Goal: Information Seeking & Learning: Learn about a topic

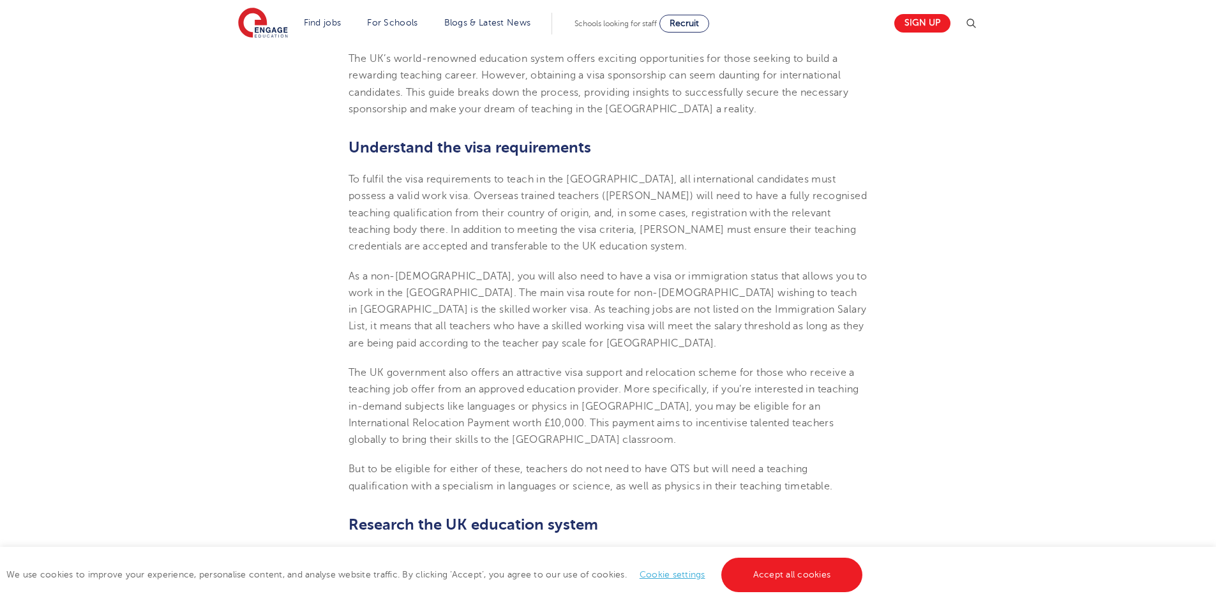
scroll to position [482, 0]
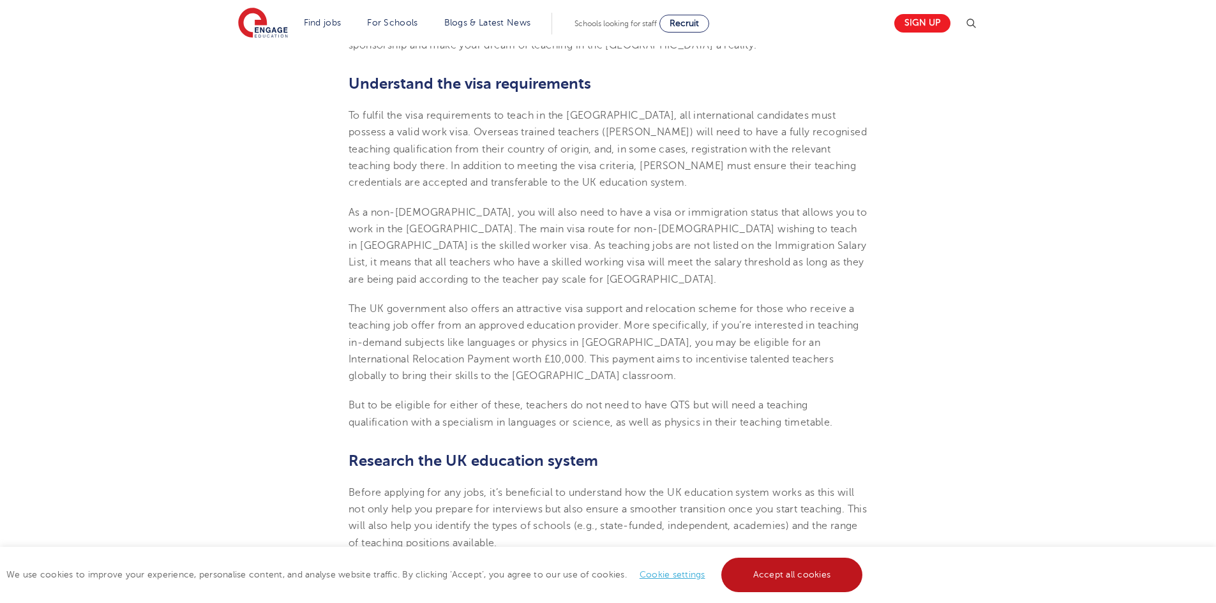
click at [810, 574] on link "Accept all cookies" at bounding box center [793, 575] width 142 height 34
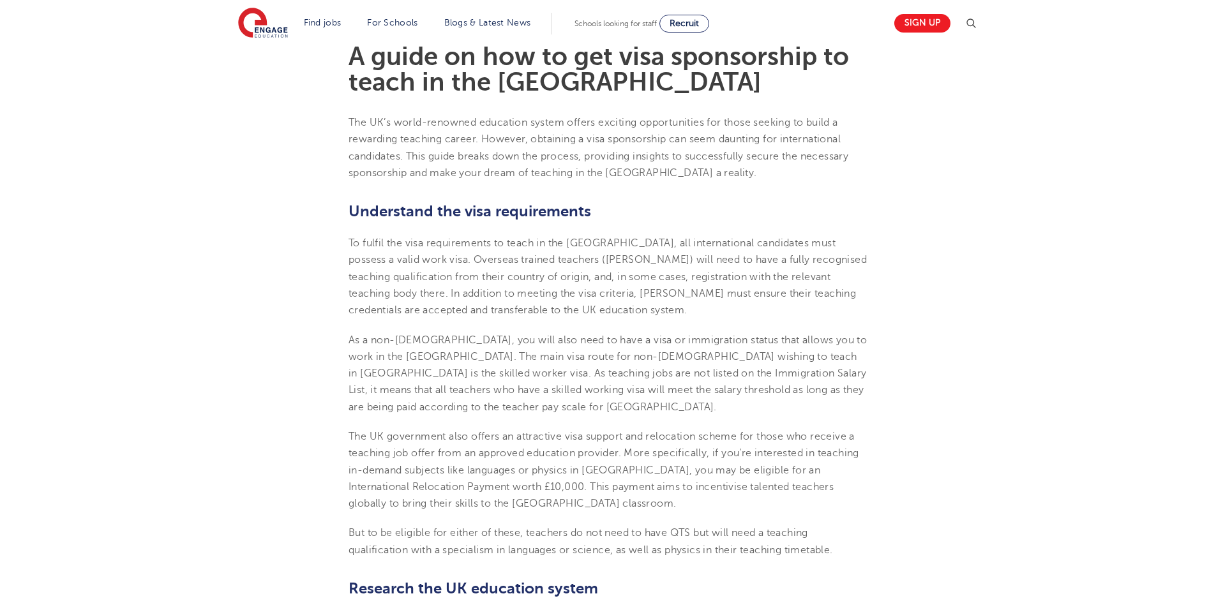
scroll to position [163, 0]
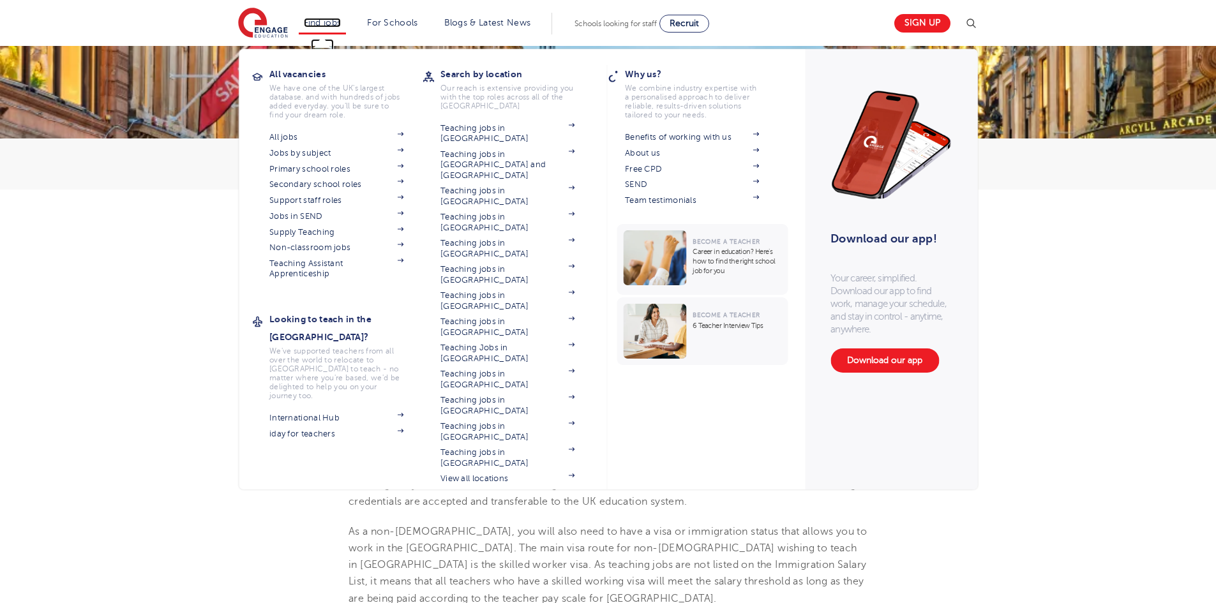
click at [331, 26] on link "Find jobs" at bounding box center [323, 23] width 38 height 10
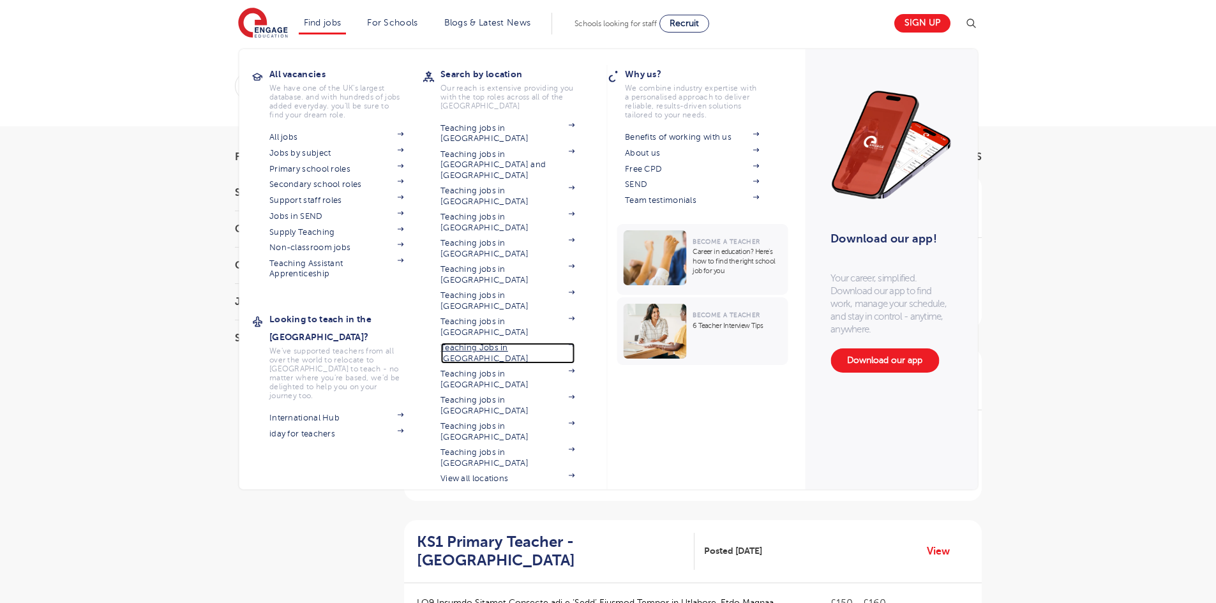
click at [507, 343] on link "Teaching Jobs in [GEOGRAPHIC_DATA]" at bounding box center [508, 353] width 134 height 21
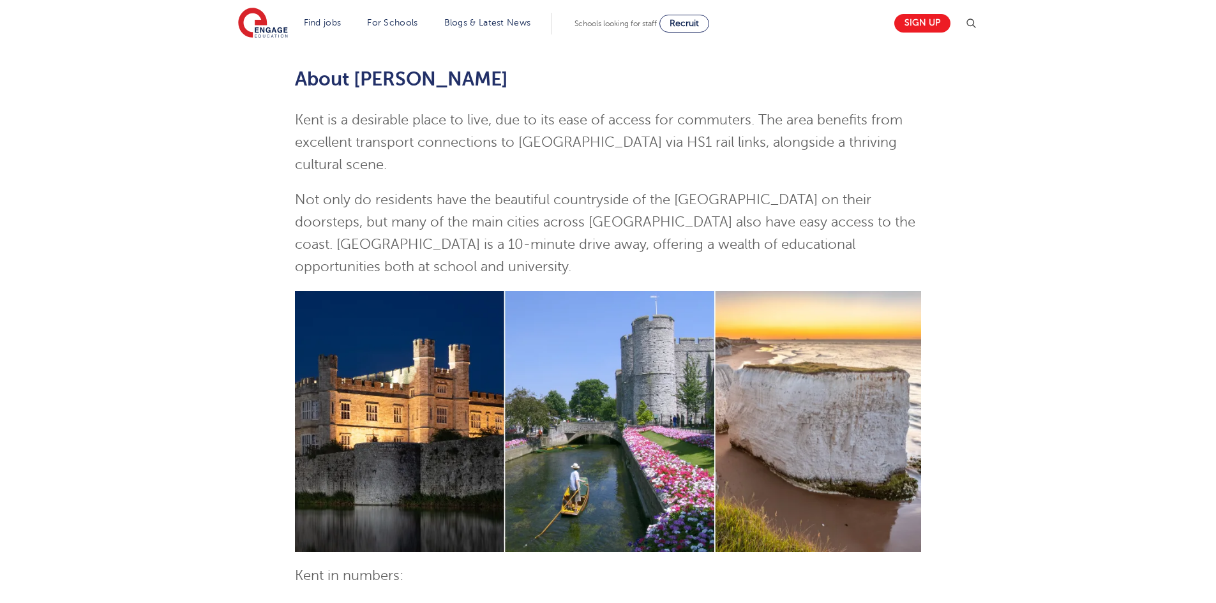
scroll to position [64, 0]
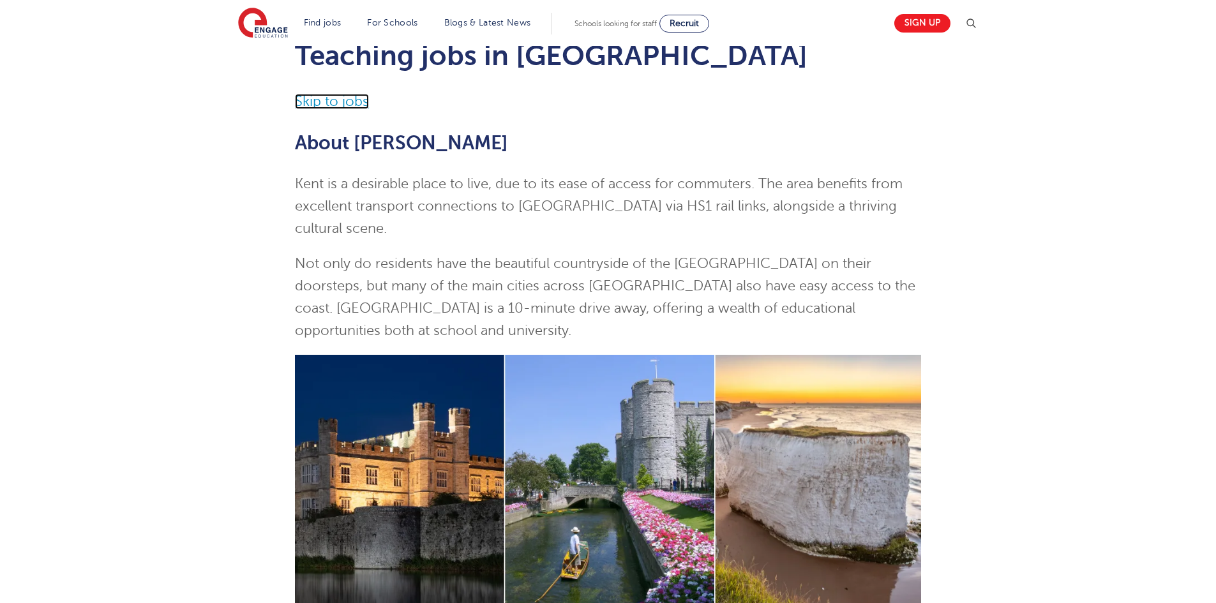
click at [354, 105] on link "Skip to jobs" at bounding box center [332, 101] width 74 height 15
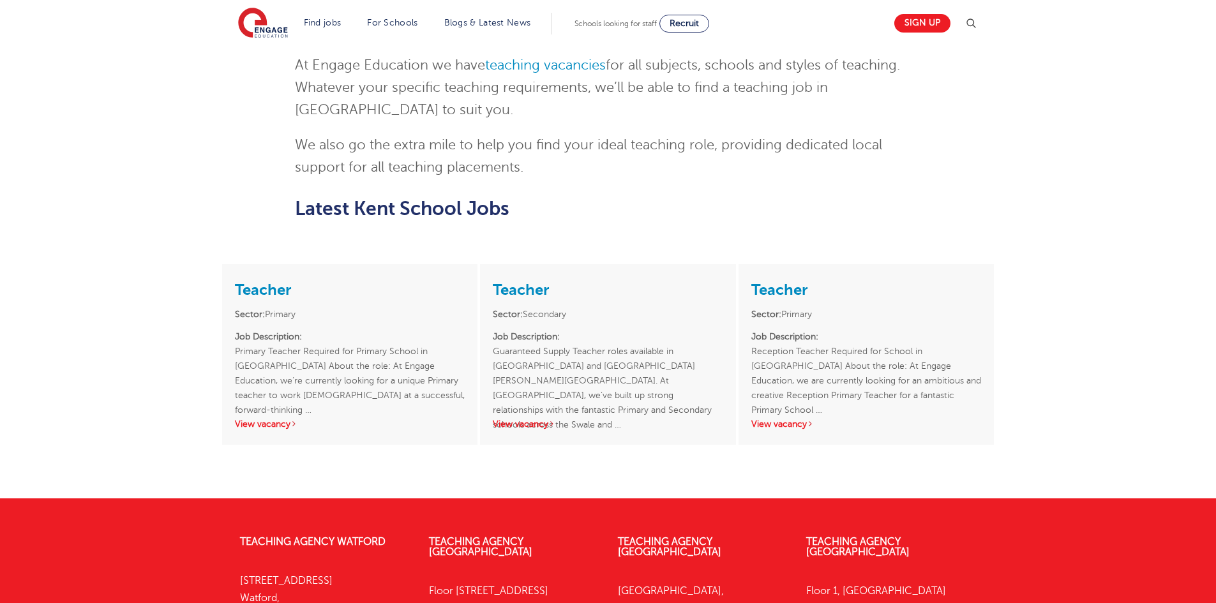
scroll to position [1854, 0]
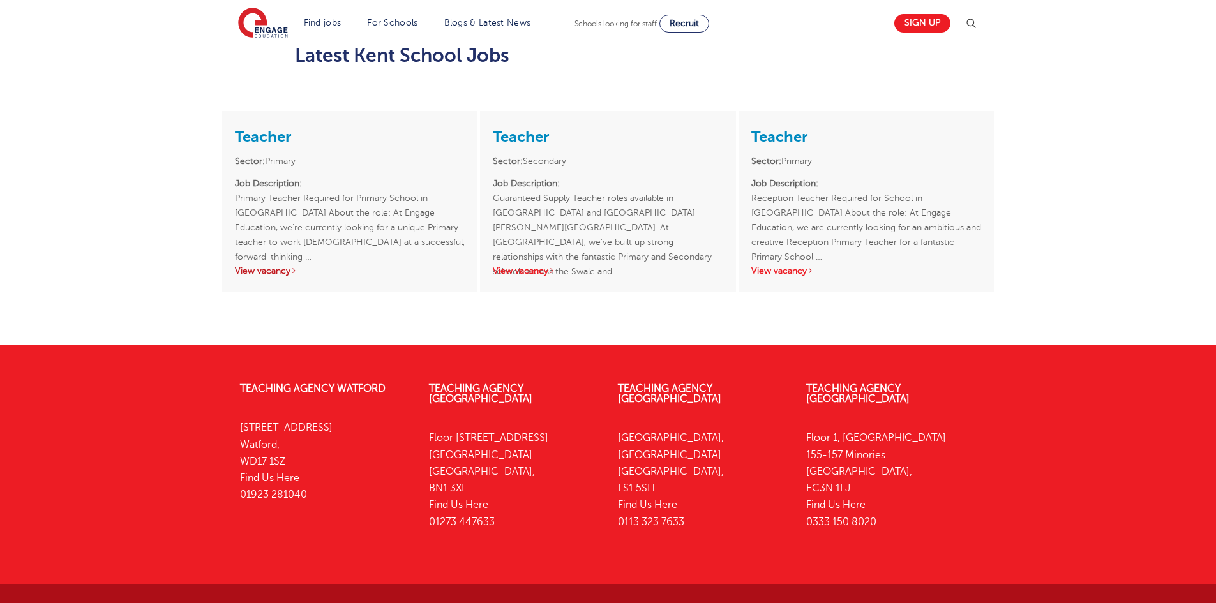
click at [276, 266] on link "View vacancy" at bounding box center [266, 271] width 63 height 10
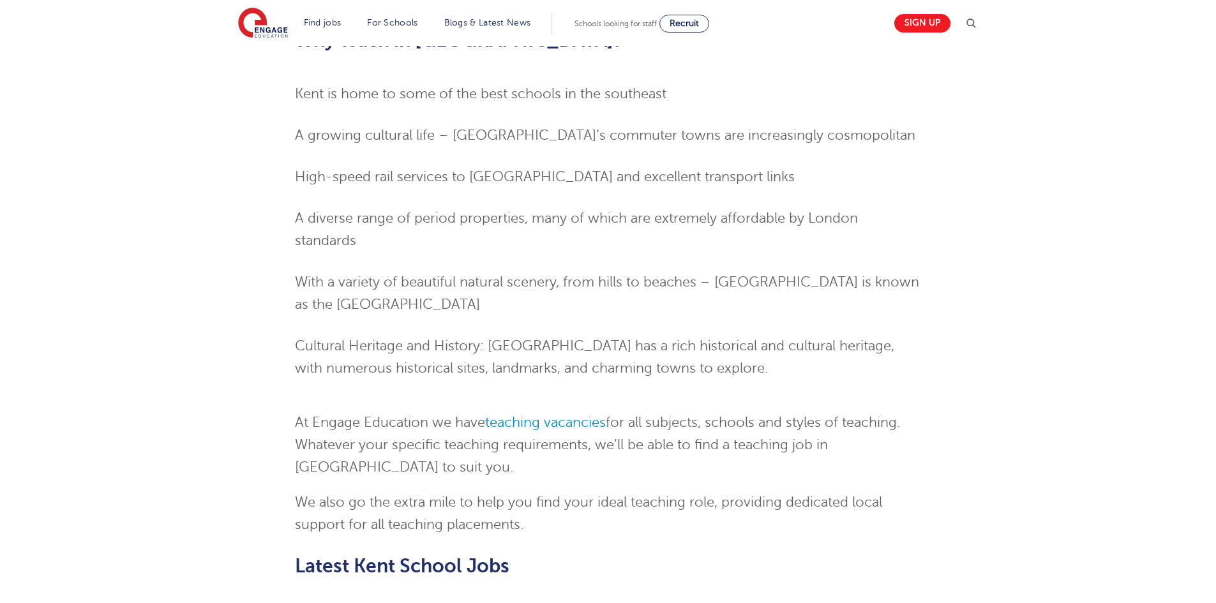
scroll to position [1407, 0]
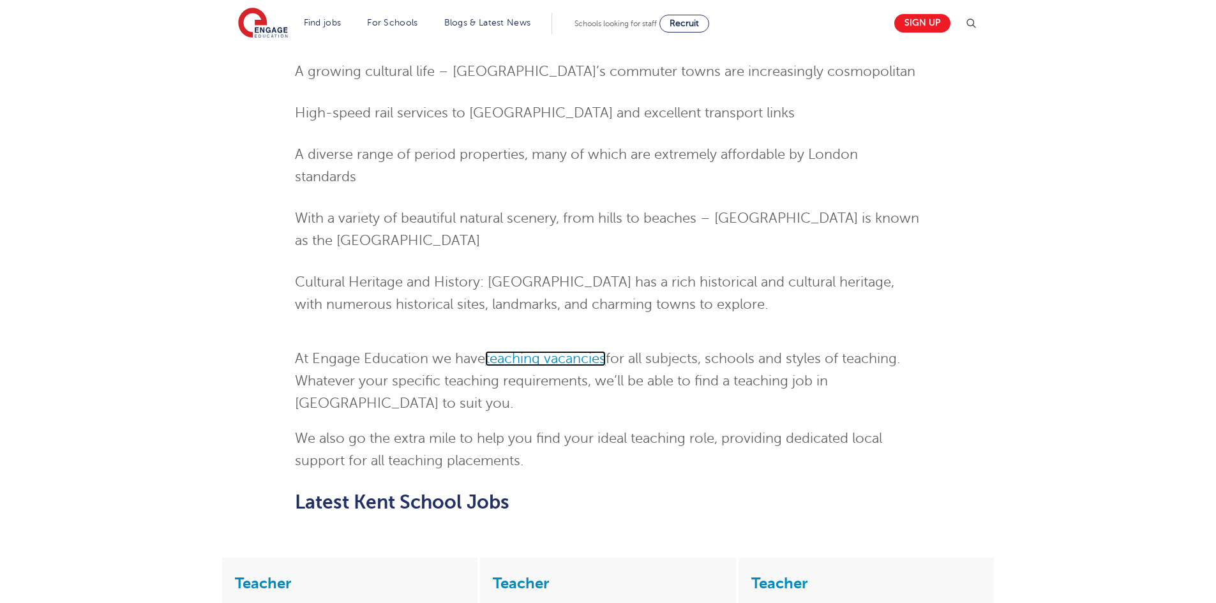
click at [550, 351] on link "teaching vacancies" at bounding box center [545, 358] width 121 height 15
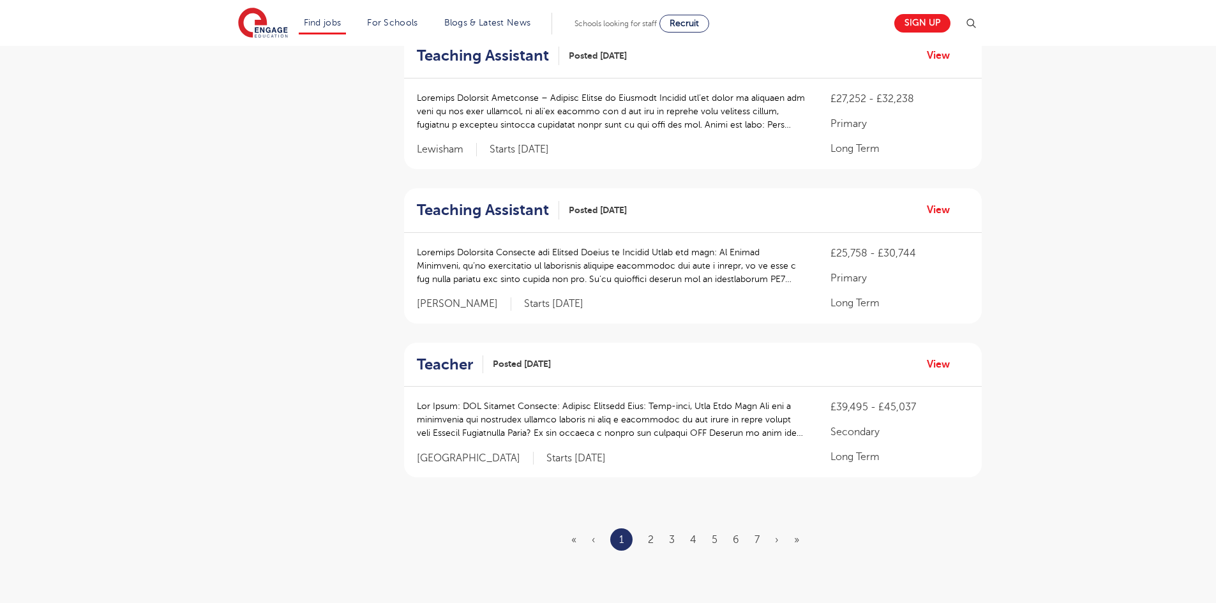
scroll to position [1341, 0]
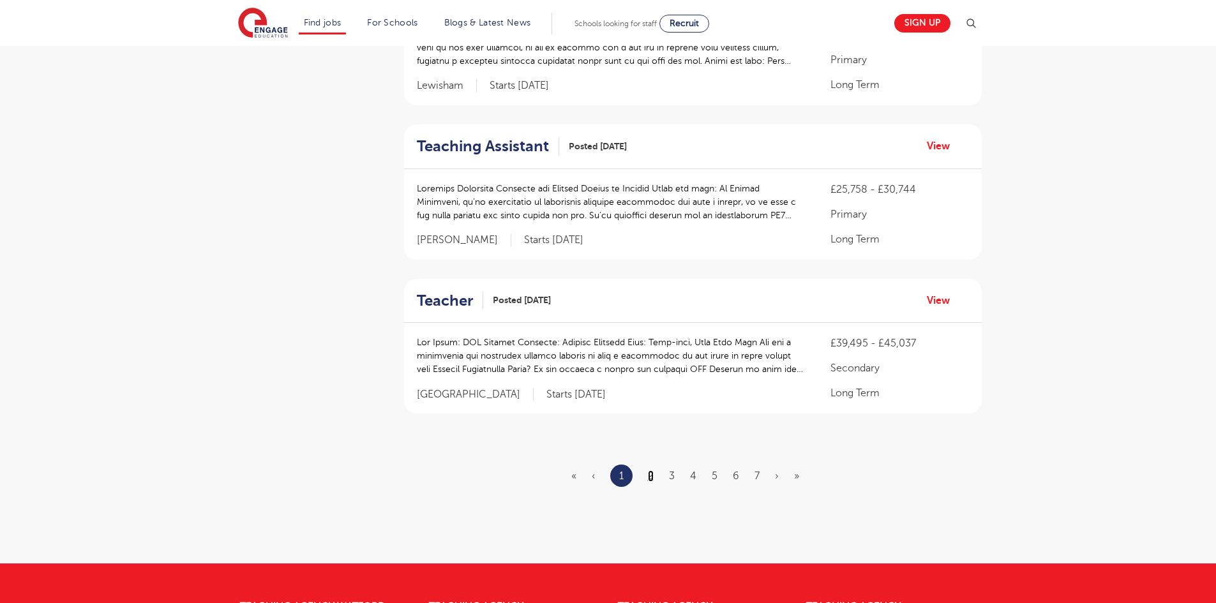
click at [650, 478] on link "2" at bounding box center [651, 476] width 6 height 11
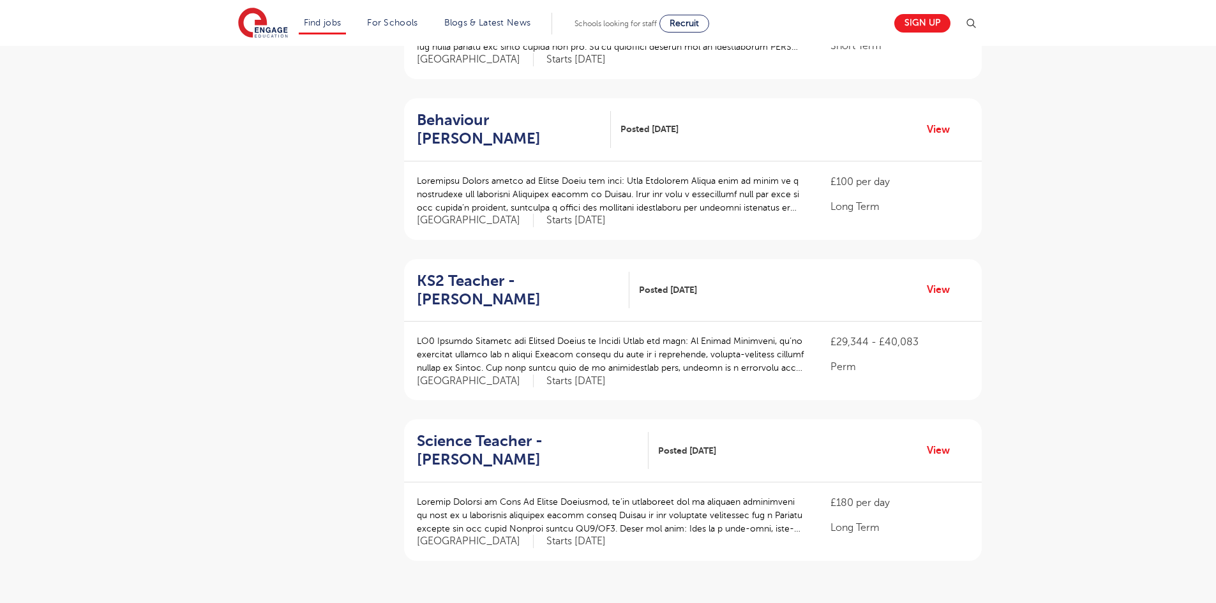
scroll to position [1277, 0]
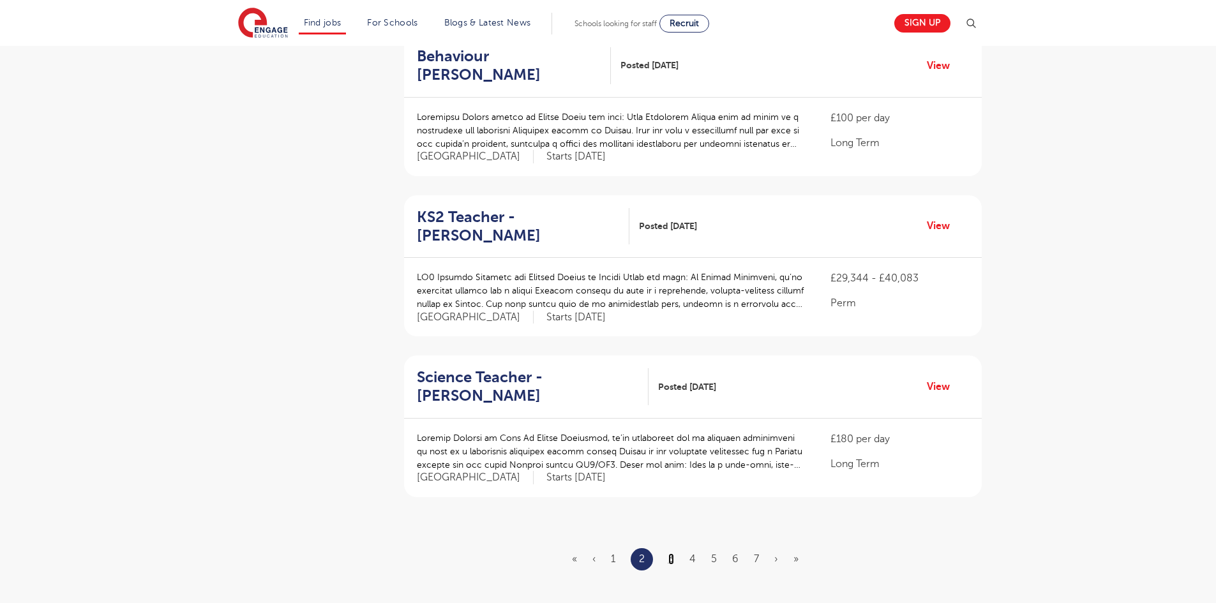
click at [672, 554] on link "3" at bounding box center [672, 559] width 6 height 11
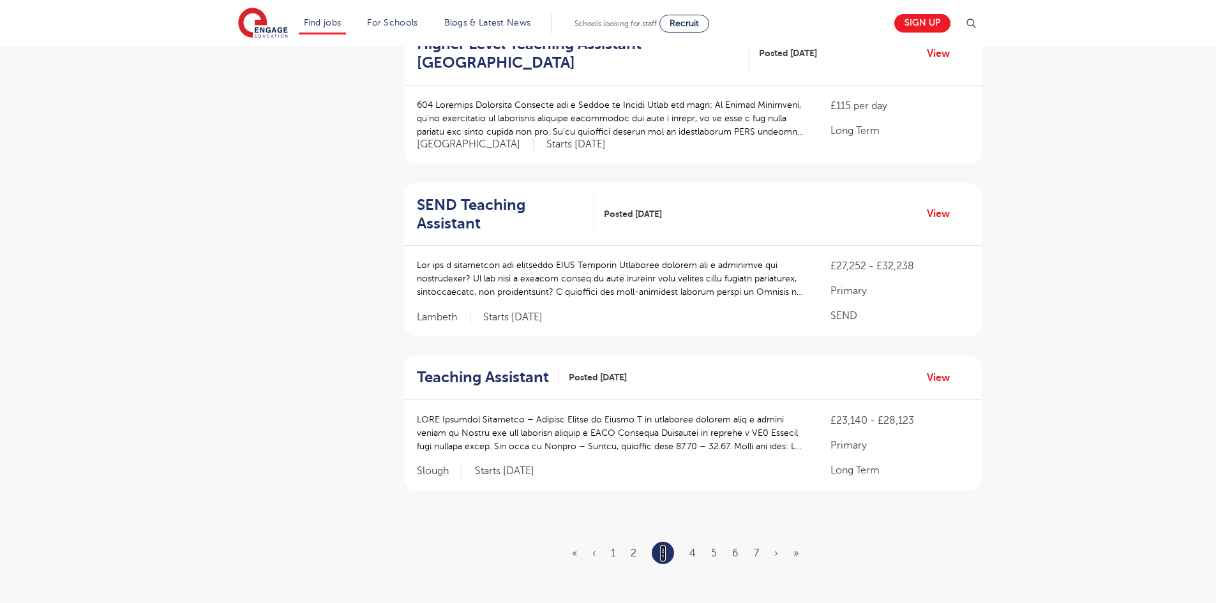
scroll to position [0, 0]
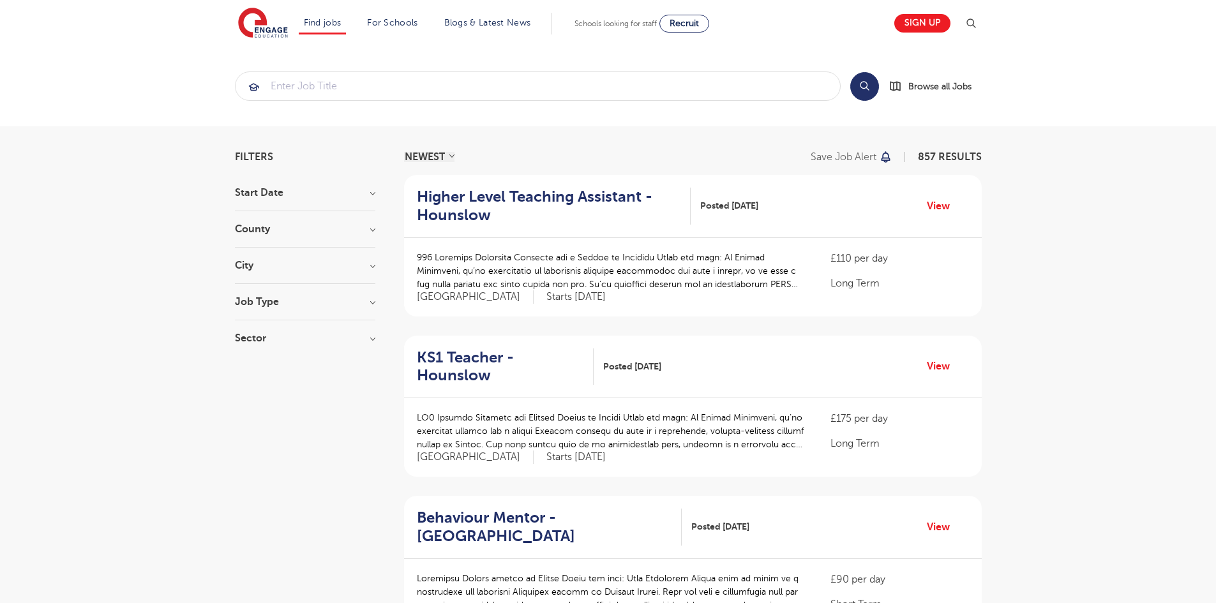
click at [374, 303] on h3 "Job Type" at bounding box center [305, 302] width 140 height 10
click at [254, 329] on label "Long Term 144" at bounding box center [291, 328] width 75 height 17
click at [254, 329] on input "Long Term 144" at bounding box center [258, 326] width 8 height 8
checkbox input "true"
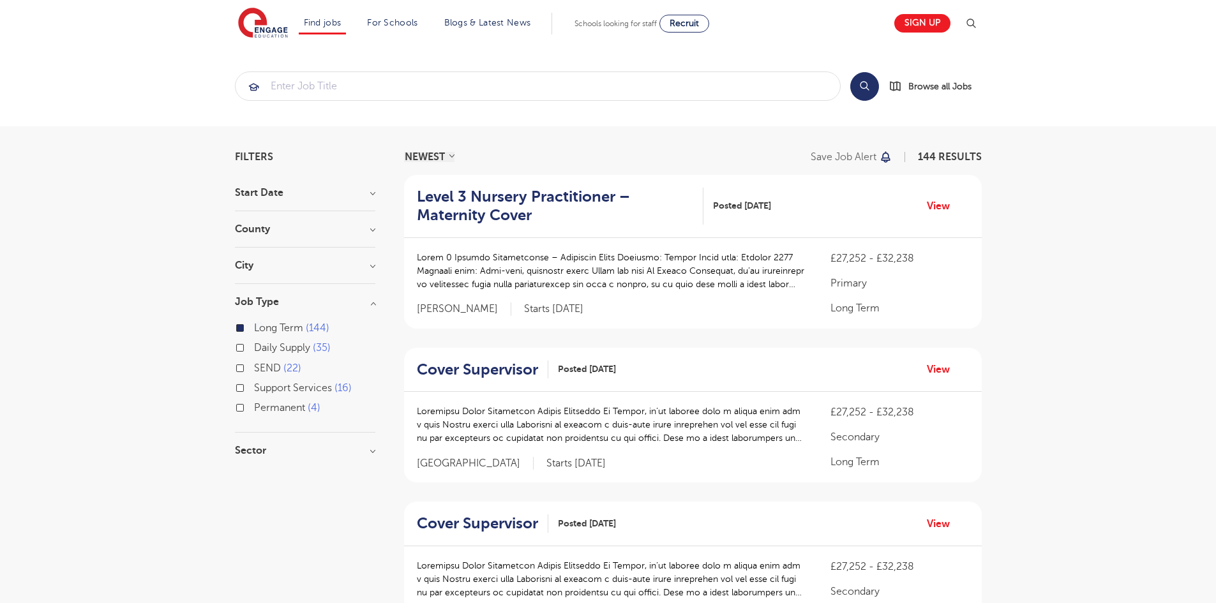
click at [305, 455] on h3 "Sector" at bounding box center [305, 451] width 140 height 10
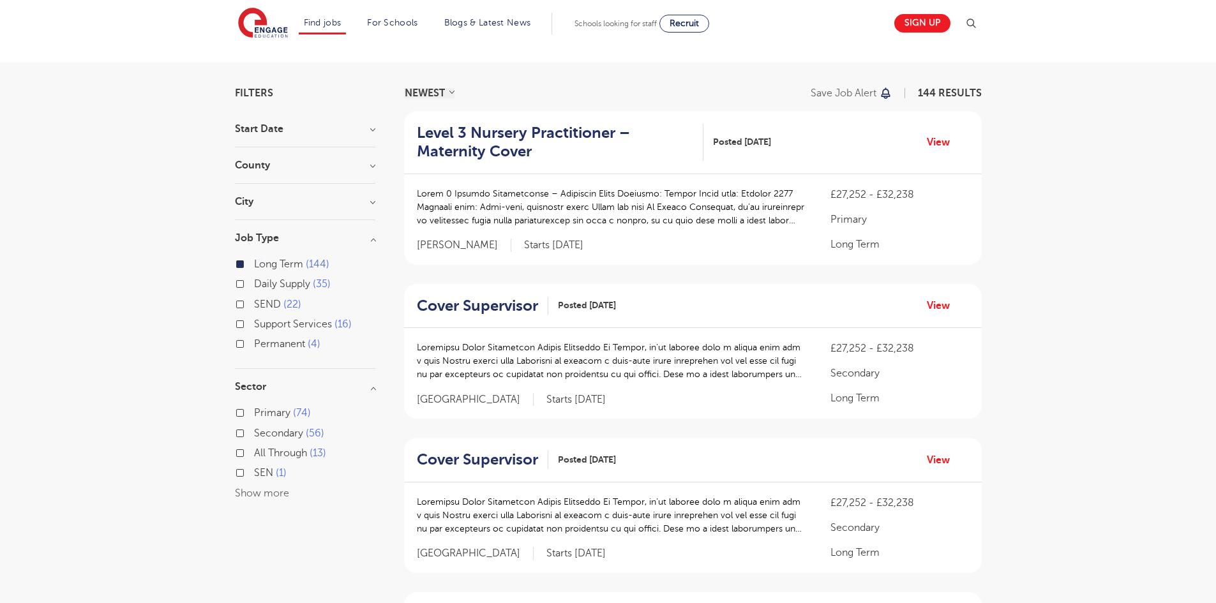
click at [254, 433] on label "Secondary 56" at bounding box center [289, 433] width 70 height 17
click at [254, 433] on input "Secondary 56" at bounding box center [258, 432] width 8 height 8
checkbox input "true"
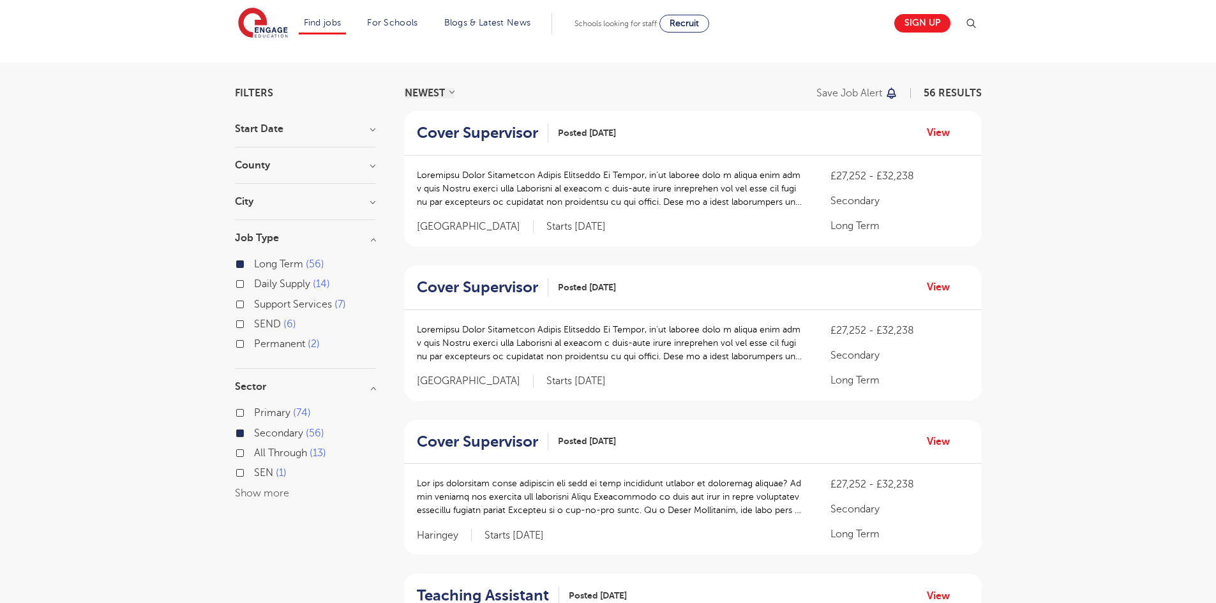
click at [254, 414] on label "Primary 74" at bounding box center [282, 413] width 57 height 17
click at [254, 414] on input "Primary 74" at bounding box center [258, 411] width 8 height 8
checkbox input "true"
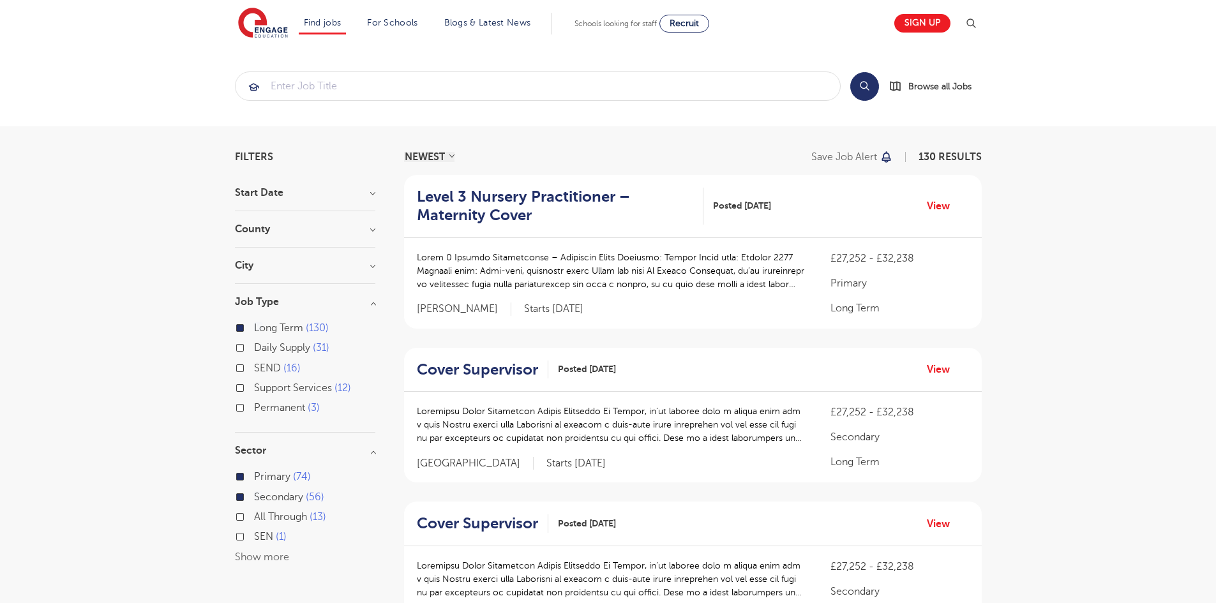
click at [361, 195] on h3 "Start Date" at bounding box center [305, 193] width 140 height 10
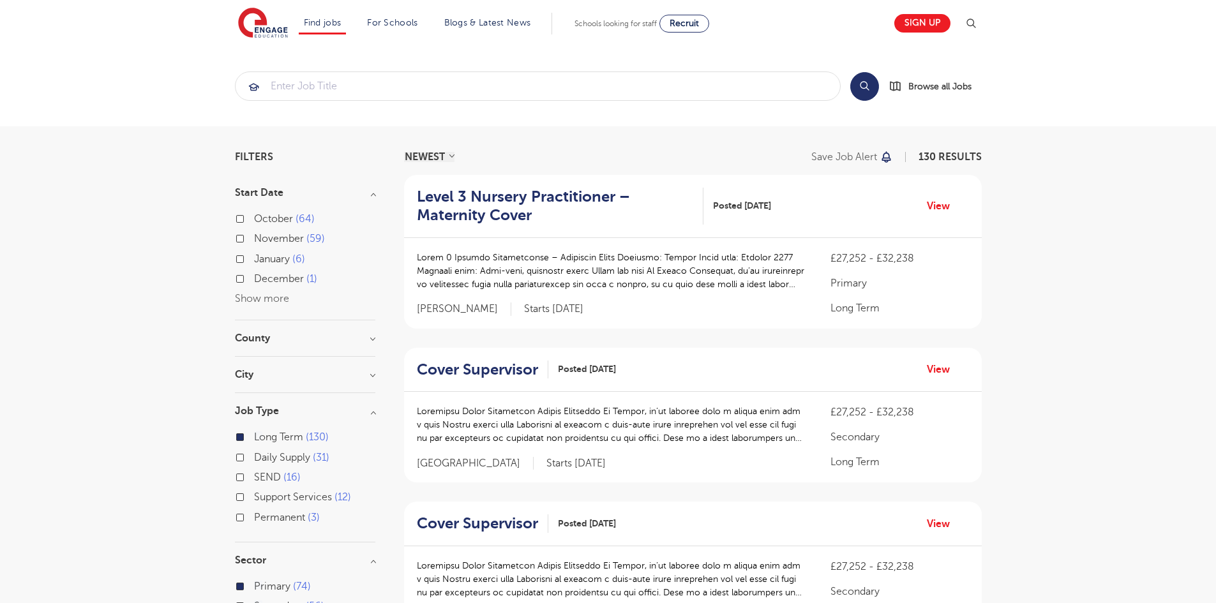
click at [254, 260] on label "[DATE]" at bounding box center [279, 259] width 51 height 17
click at [254, 260] on input "[DATE]" at bounding box center [258, 258] width 8 height 8
checkbox input "true"
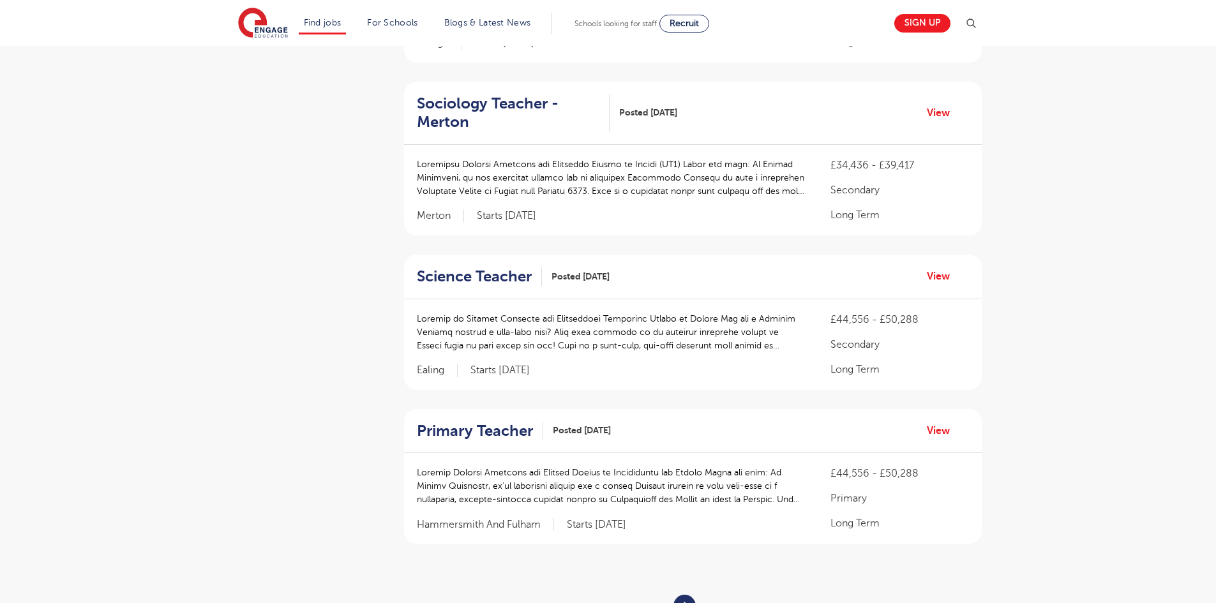
scroll to position [639, 0]
